Goal: Task Accomplishment & Management: Manage account settings

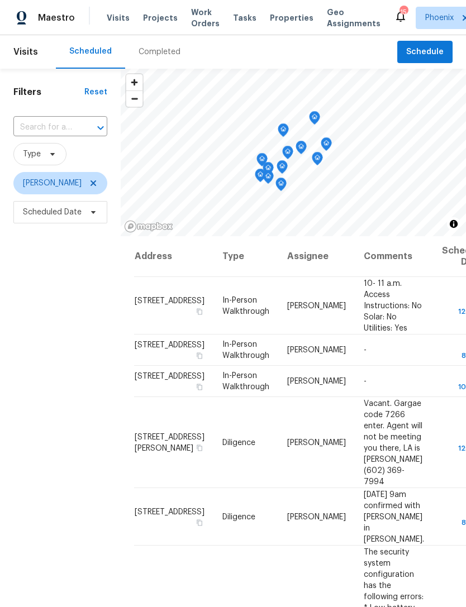
scroll to position [0, 49]
click at [0, 0] on icon at bounding box center [0, 0] width 0 height 0
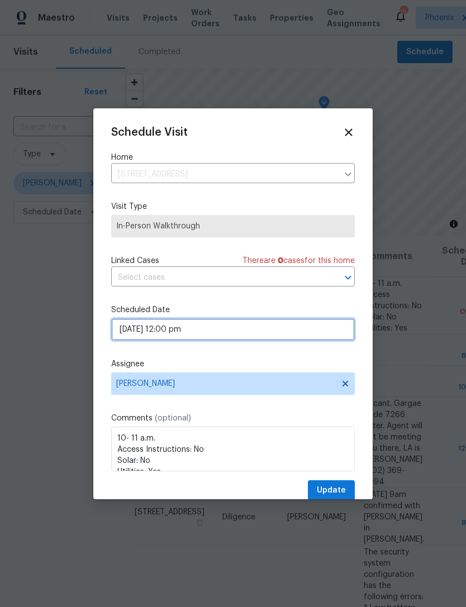
click at [223, 335] on input "10/07/2025 12:00 pm" at bounding box center [233, 329] width 244 height 22
select select "pm"
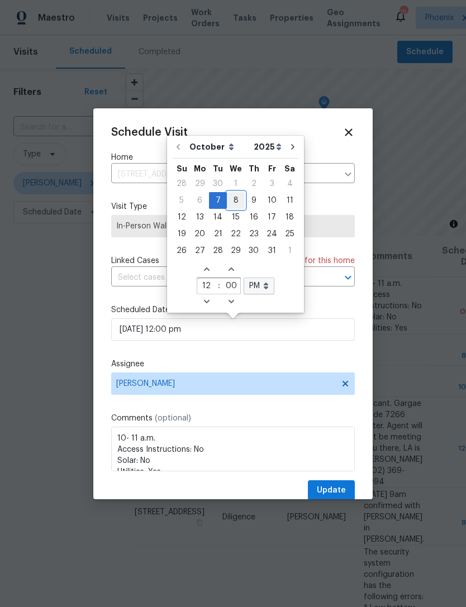
click at [239, 197] on div "8" at bounding box center [236, 201] width 18 height 16
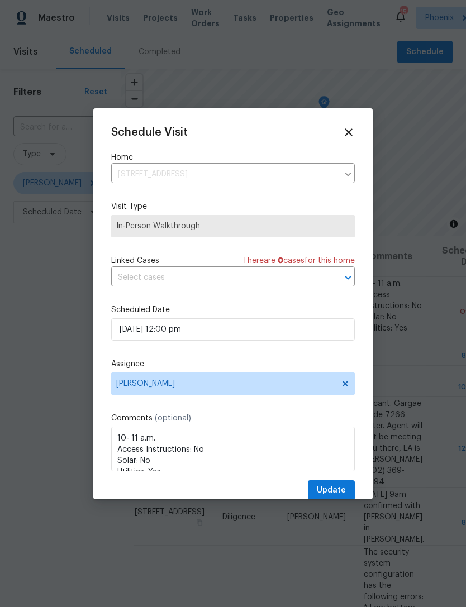
type input "10/08/2025 12:00 pm"
click at [341, 498] on span "Update" at bounding box center [331, 491] width 29 height 14
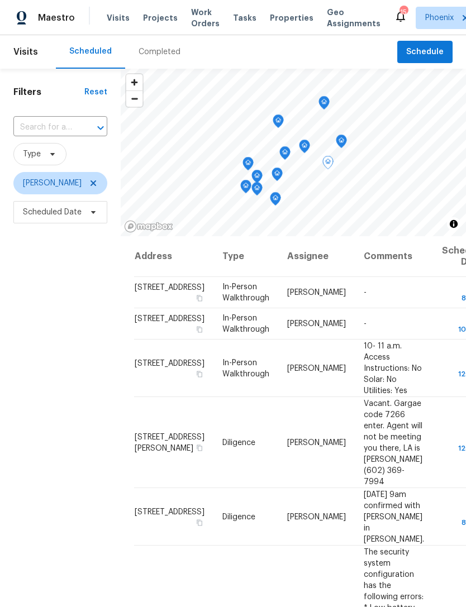
click at [0, 0] on icon at bounding box center [0, 0] width 0 height 0
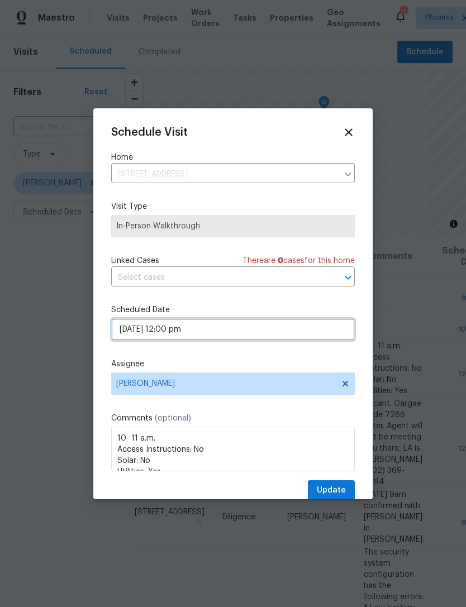
click at [214, 336] on input "10/08/2025 12:00 pm" at bounding box center [233, 329] width 244 height 22
select select "pm"
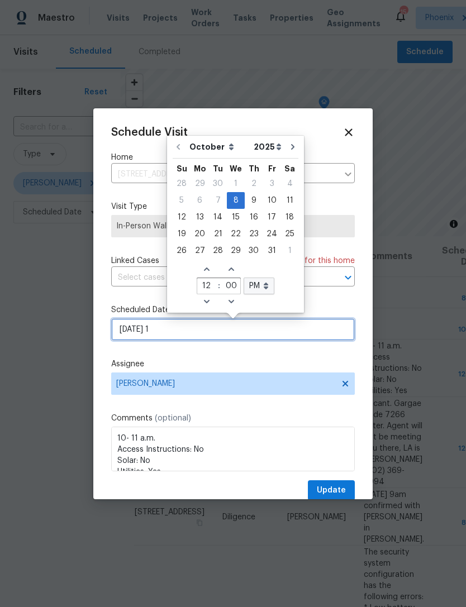
type input "10/08/2025"
select select "am"
type input "10/08/2025 10:0"
type input "10"
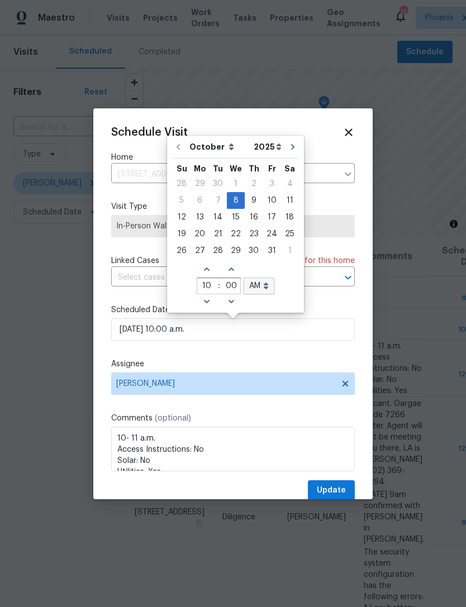
click at [338, 302] on div "Schedule Visit Home 5838 E Le Marche Ave, Scottsdale, AZ 85254 ​ Visit Type In-…" at bounding box center [233, 313] width 244 height 375
type input "10/08/2025 10:00 am"
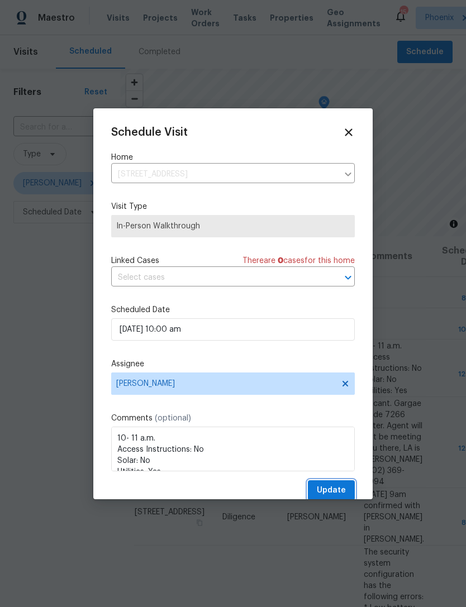
click at [335, 487] on span "Update" at bounding box center [331, 491] width 29 height 14
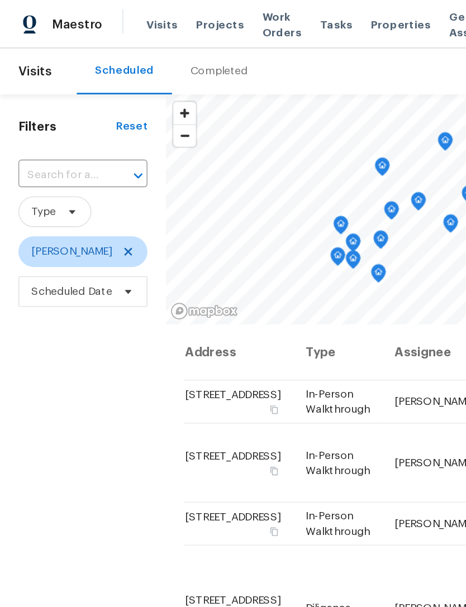
click at [87, 364] on div "Filters Reset ​ Type Jeremy Van Kirk Scheduled Date" at bounding box center [60, 395] width 121 height 653
click at [77, 373] on div "Filters Reset ​ Type Jeremy Van Kirk Scheduled Date" at bounding box center [60, 395] width 121 height 653
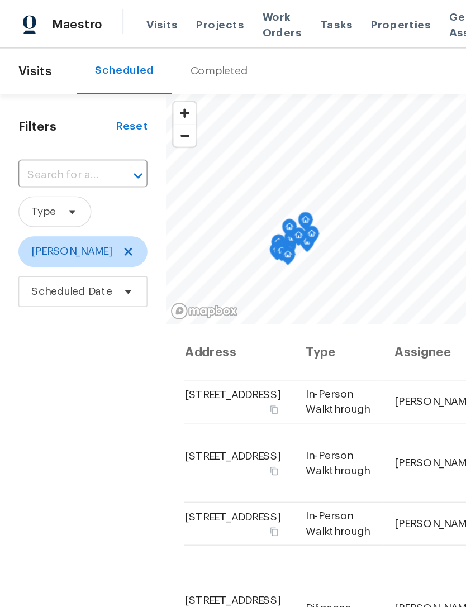
click at [52, 306] on div "Filters Reset ​ Type Jeremy Van Kirk Scheduled Date" at bounding box center [60, 395] width 121 height 653
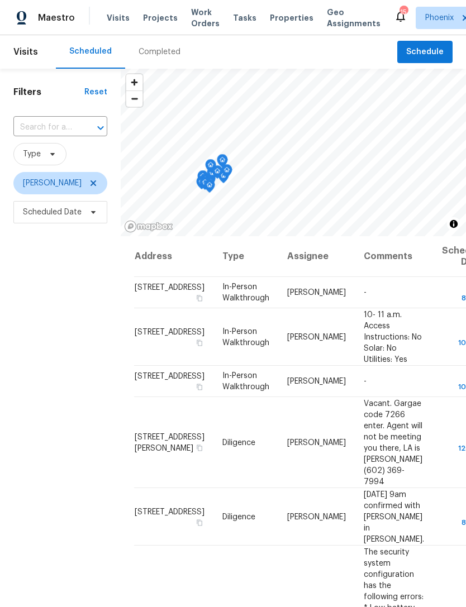
click at [0, 0] on icon at bounding box center [0, 0] width 0 height 0
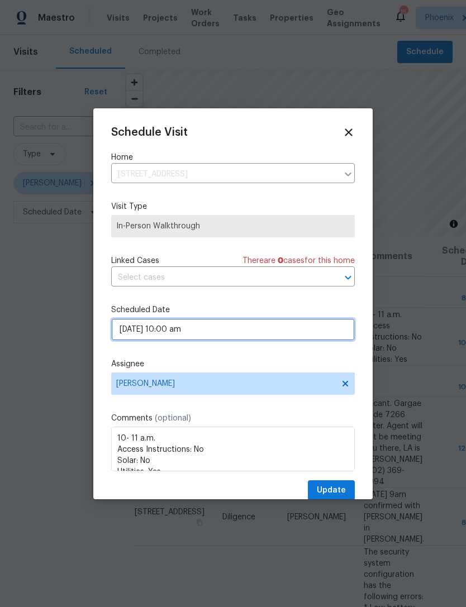
click at [234, 331] on input "10/08/2025 10:00 am" at bounding box center [233, 329] width 244 height 22
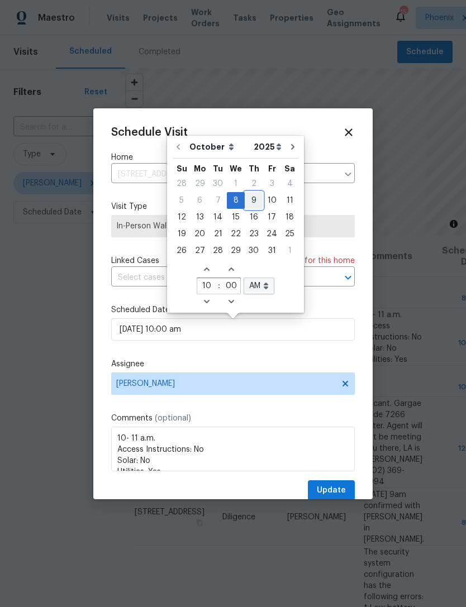
click at [252, 194] on div "9" at bounding box center [254, 201] width 18 height 16
type input "10/09/2025 10:00 am"
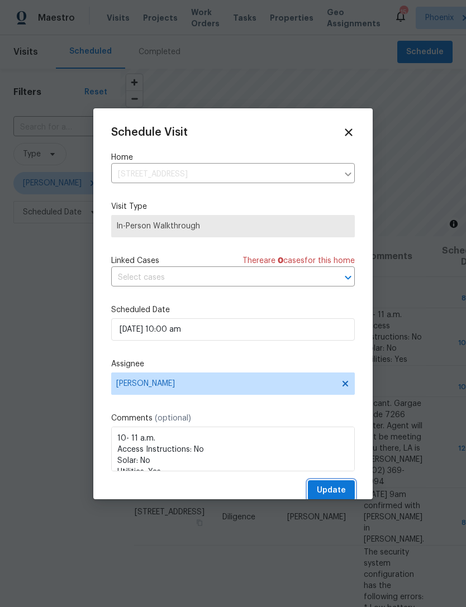
click at [336, 494] on span "Update" at bounding box center [331, 491] width 29 height 14
